Goal: Task Accomplishment & Management: Complete application form

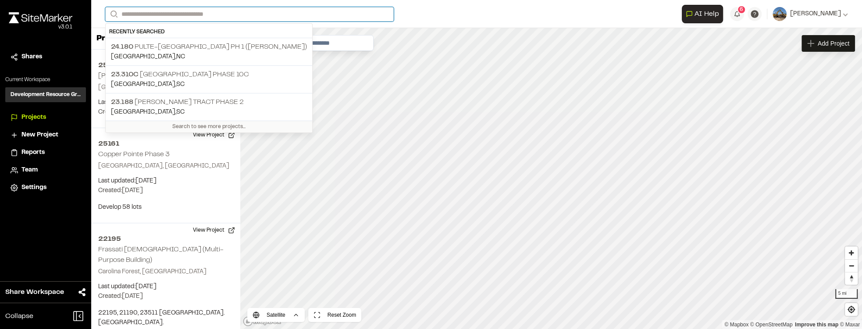
click at [234, 11] on input "Search" at bounding box center [249, 14] width 289 height 14
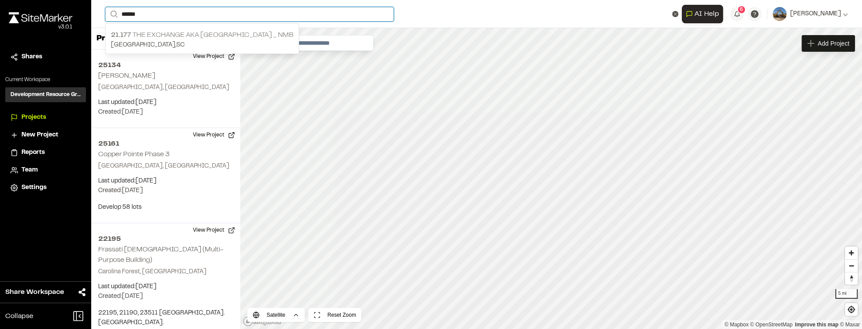
type input "******"
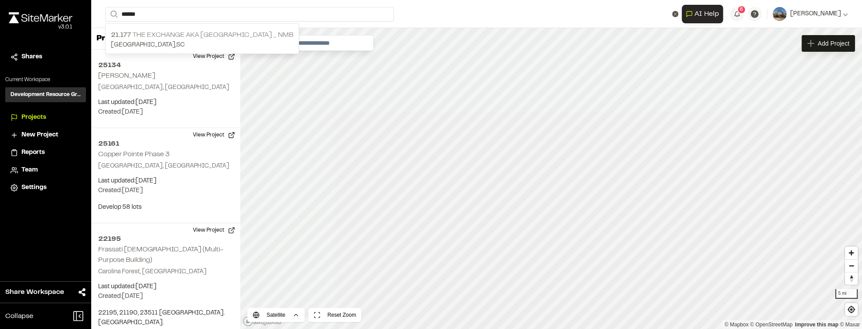
click at [204, 40] on p "North Myrtle Beach , SC" at bounding box center [202, 45] width 182 height 10
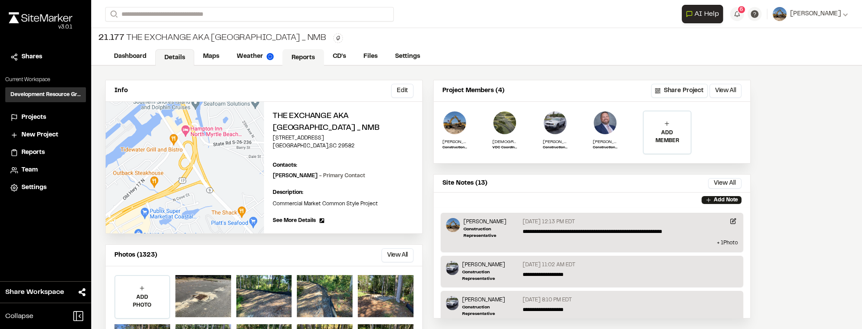
click at [311, 48] on div "Dashboard Details Maps Weather Reports CD's Files Settings" at bounding box center [476, 57] width 771 height 18
click at [309, 54] on link "Reports" at bounding box center [303, 57] width 42 height 17
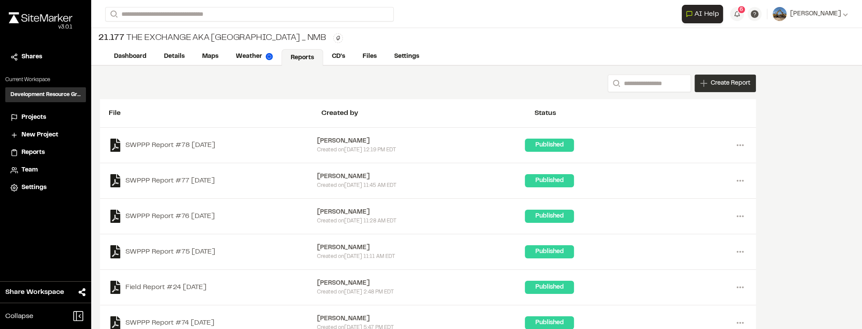
click at [718, 84] on span "Create Report" at bounding box center [730, 83] width 39 height 10
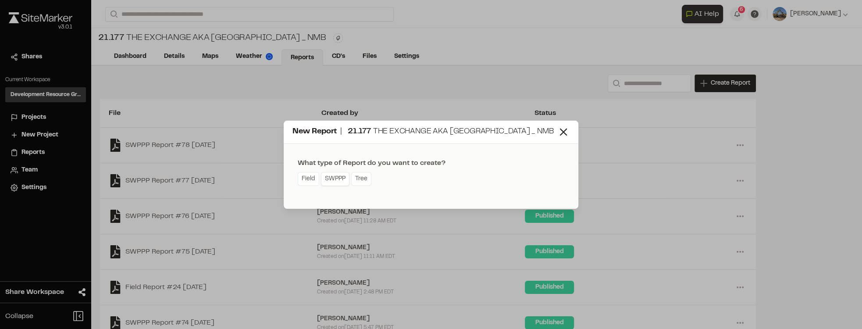
click at [341, 182] on link "SWPPP" at bounding box center [335, 179] width 29 height 14
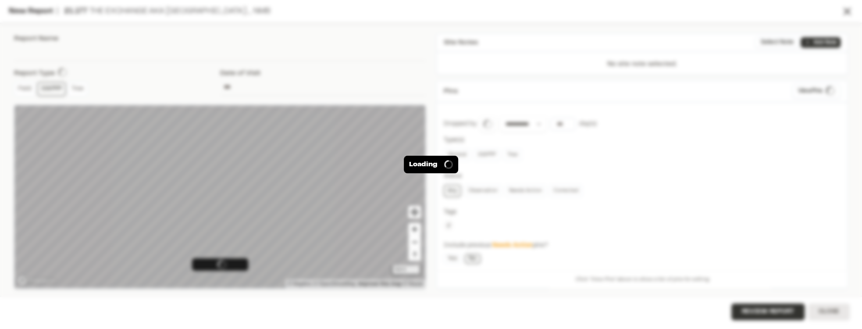
type input "**********"
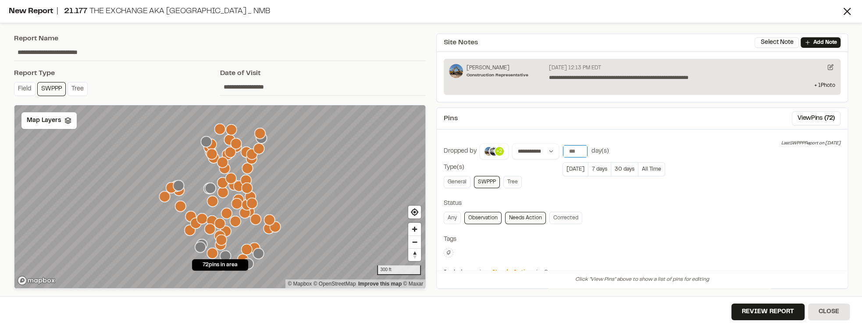
drag, startPoint x: 575, startPoint y: 150, endPoint x: 564, endPoint y: 150, distance: 11.4
click at [564, 150] on input "**" at bounding box center [575, 151] width 25 height 12
click at [575, 164] on button "Today" at bounding box center [575, 169] width 25 height 14
click at [573, 150] on input "**" at bounding box center [575, 151] width 25 height 12
click at [572, 168] on button "Today" at bounding box center [575, 169] width 25 height 14
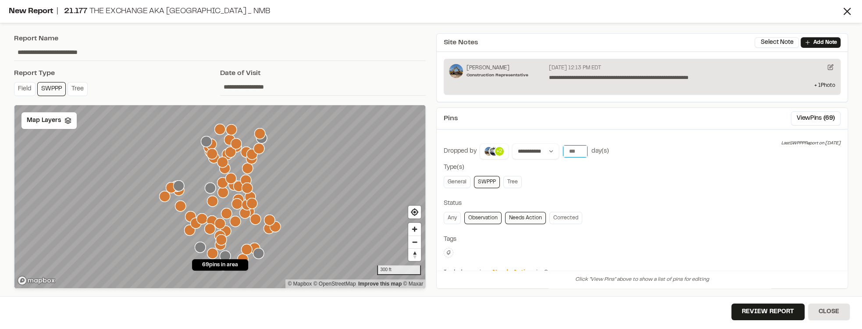
click at [578, 150] on input "**" at bounding box center [575, 151] width 25 height 12
click at [578, 150] on input "*" at bounding box center [575, 151] width 25 height 12
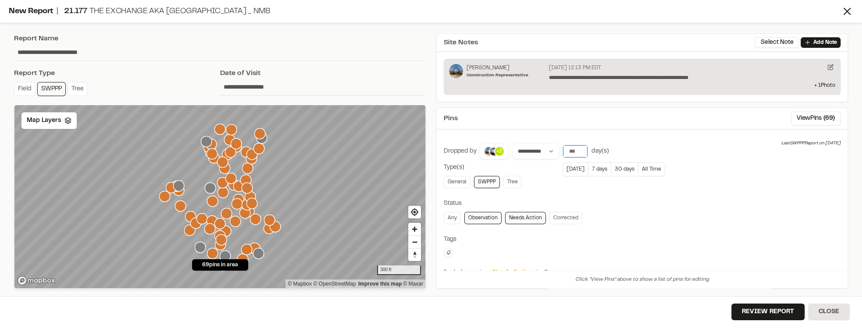
click at [578, 150] on input "*" at bounding box center [575, 151] width 25 height 12
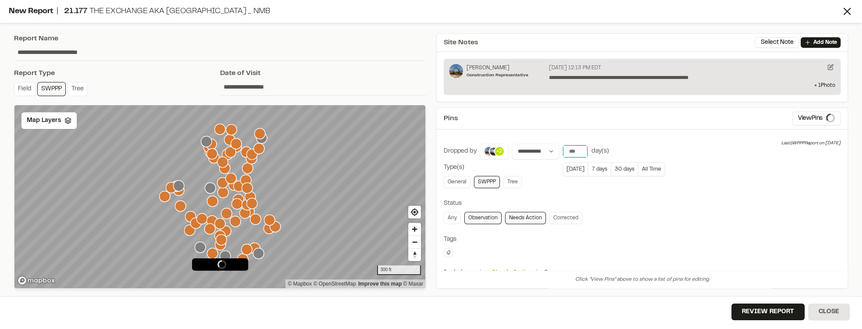
click at [578, 150] on input "*" at bounding box center [575, 151] width 25 height 12
type input "*"
click at [578, 150] on input "*" at bounding box center [575, 151] width 25 height 12
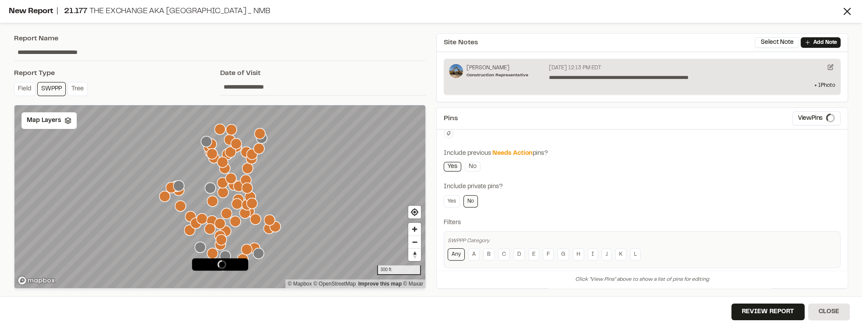
scroll to position [125, 0]
click at [61, 117] on div "Map Layers" at bounding box center [48, 120] width 55 height 17
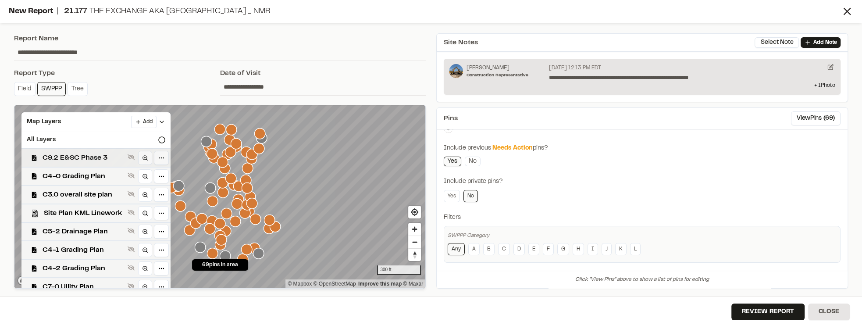
click at [73, 153] on span "C9.2 E&SC Phase 3" at bounding box center [84, 158] width 82 height 11
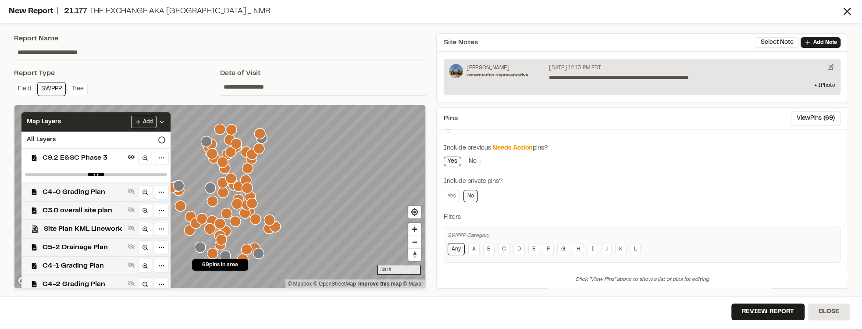
click at [165, 120] on icon at bounding box center [161, 121] width 7 height 7
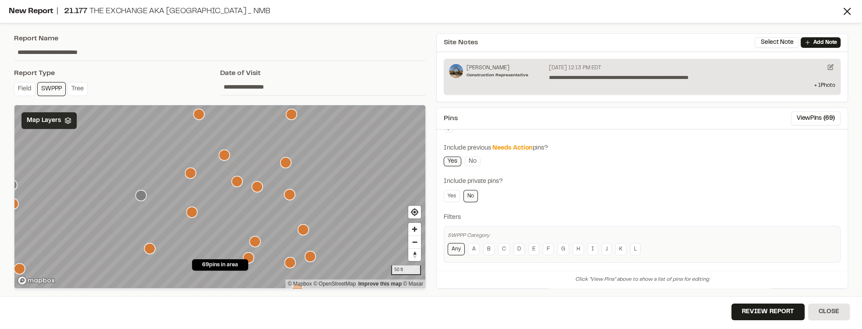
drag, startPoint x: 290, startPoint y: 186, endPoint x: 303, endPoint y: 224, distance: 40.4
click at [303, 229] on icon "Map marker" at bounding box center [303, 229] width 11 height 11
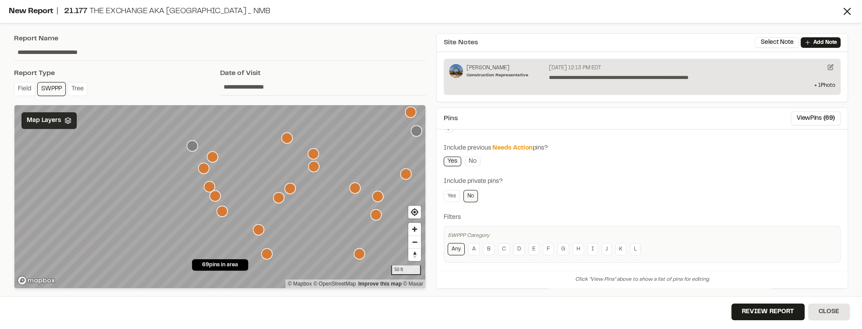
drag, startPoint x: 218, startPoint y: 224, endPoint x: 224, endPoint y: 211, distance: 14.1
click at [223, 214] on icon "Map marker" at bounding box center [222, 211] width 11 height 11
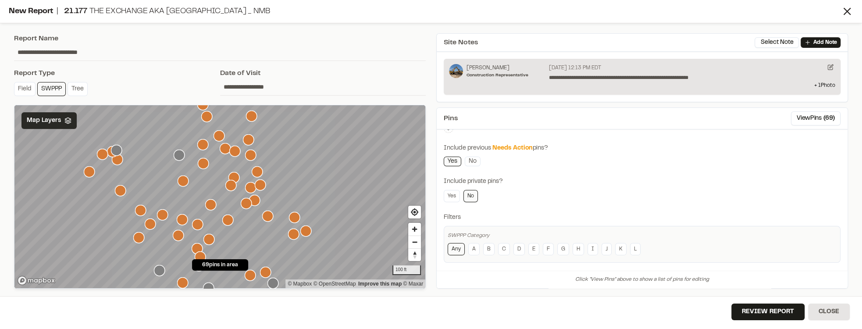
click at [205, 163] on icon "Map marker" at bounding box center [203, 163] width 11 height 11
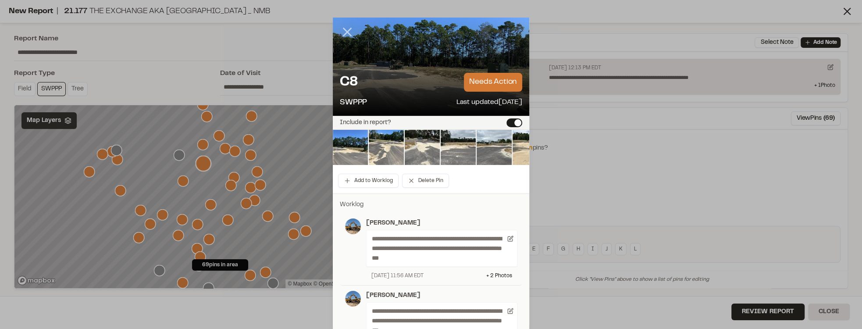
click at [344, 37] on icon at bounding box center [347, 32] width 15 height 15
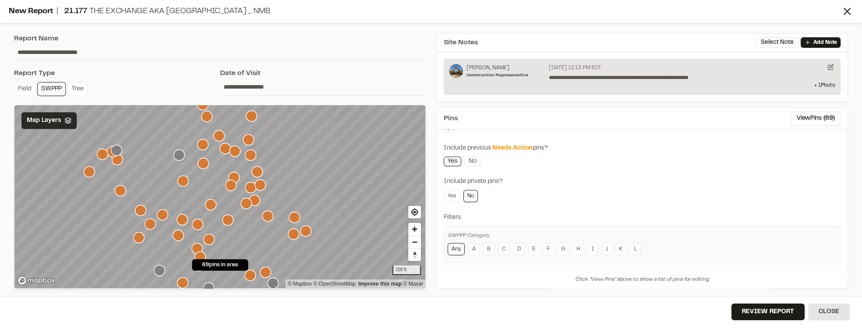
click at [182, 182] on icon "Map marker" at bounding box center [183, 180] width 11 height 11
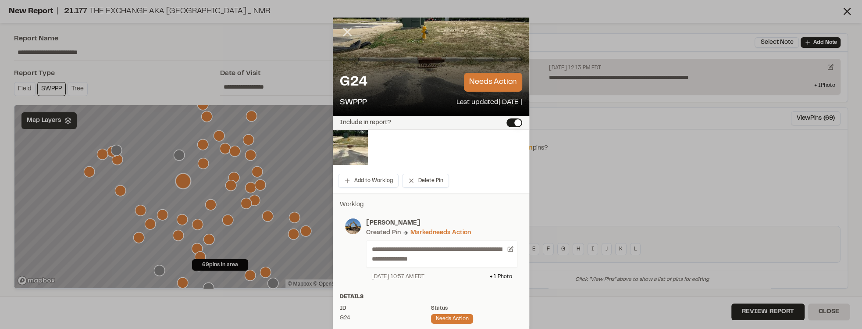
click at [347, 34] on line at bounding box center [347, 32] width 7 height 7
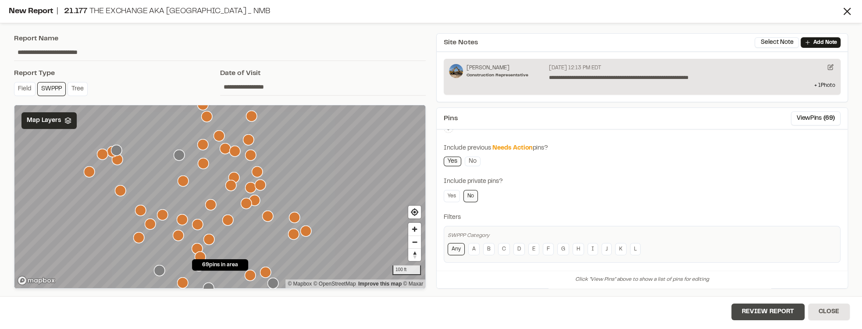
click at [775, 312] on button "Review Report" at bounding box center [767, 311] width 73 height 17
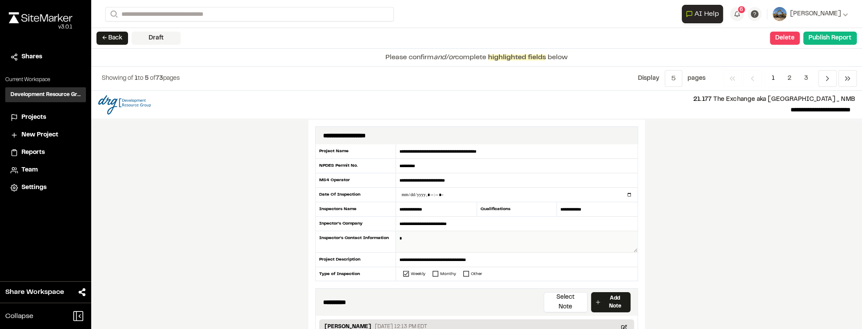
click at [483, 240] on textarea at bounding box center [517, 241] width 242 height 21
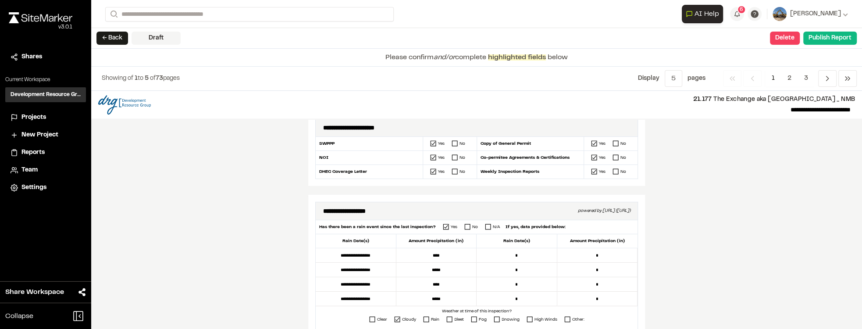
scroll to position [351, 0]
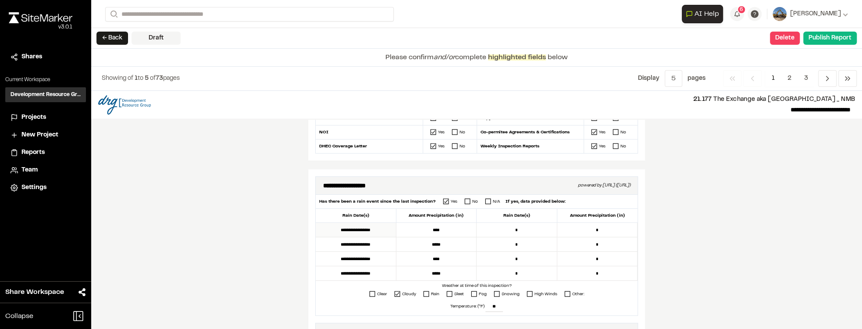
type textarea "**********"
drag, startPoint x: 382, startPoint y: 211, endPoint x: 299, endPoint y: 213, distance: 83.3
click at [299, 213] on div "**********" at bounding box center [476, 210] width 771 height 238
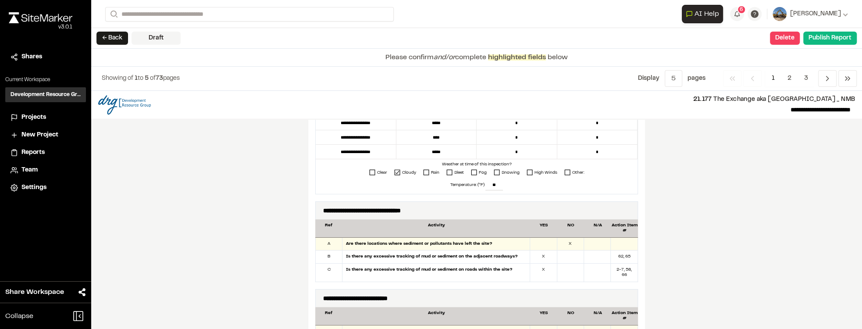
scroll to position [476, 0]
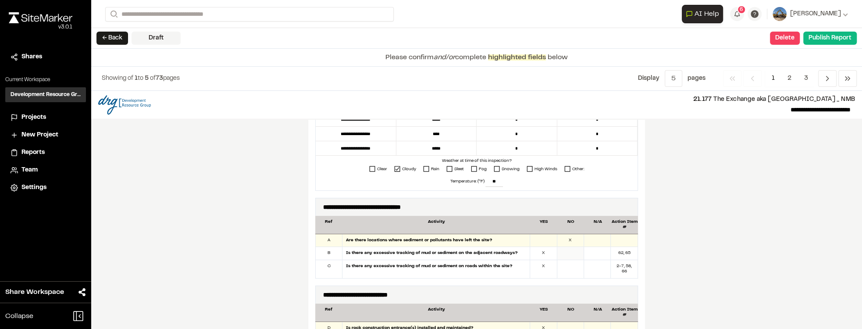
click at [563, 247] on div at bounding box center [570, 253] width 27 height 13
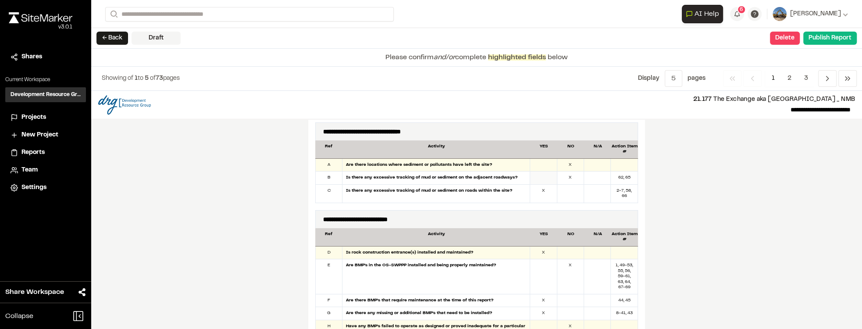
scroll to position [576, 0]
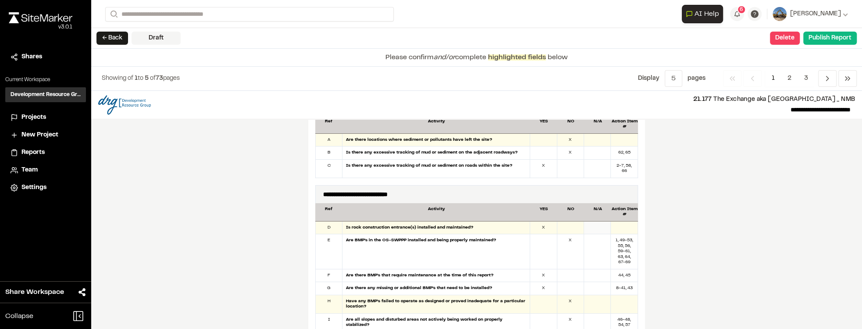
click at [603, 221] on div at bounding box center [597, 227] width 27 height 13
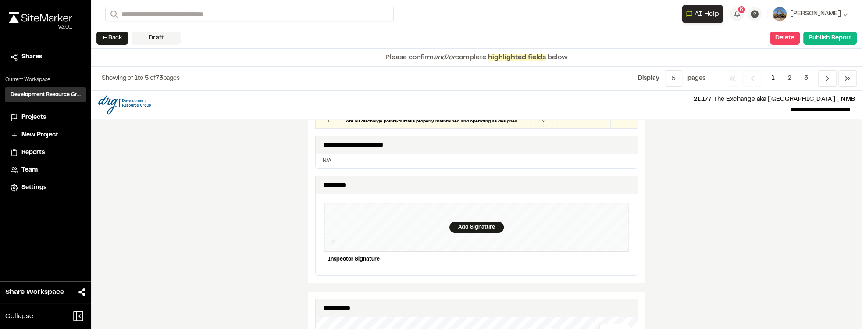
scroll to position [927, 0]
click at [482, 221] on div "Add Signature" at bounding box center [477, 226] width 54 height 11
drag, startPoint x: 603, startPoint y: 188, endPoint x: 596, endPoint y: 191, distance: 8.5
click at [603, 202] on div "Clear" at bounding box center [609, 208] width 32 height 12
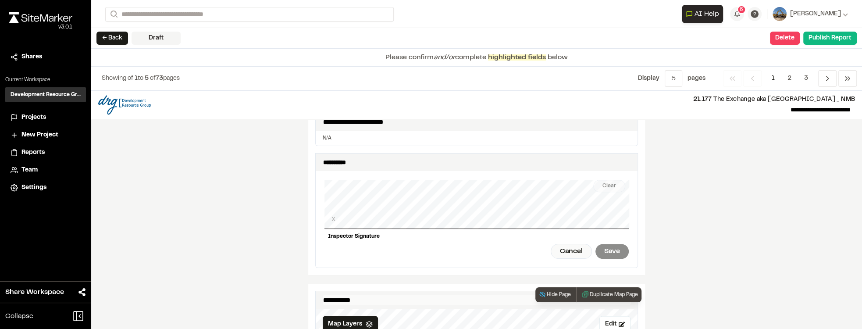
scroll to position [884, 0]
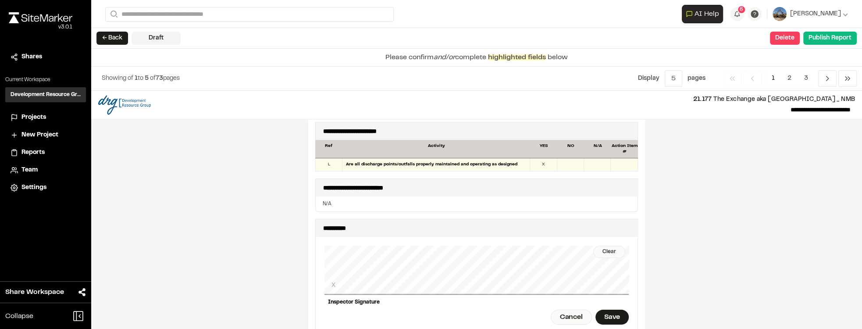
click at [611, 246] on div "Clear" at bounding box center [609, 252] width 32 height 12
click at [129, 39] on div "← Back Draft" at bounding box center [138, 38] width 84 height 13
click at [116, 41] on button "← Back" at bounding box center [112, 38] width 32 height 13
